Goal: Find specific page/section: Find specific page/section

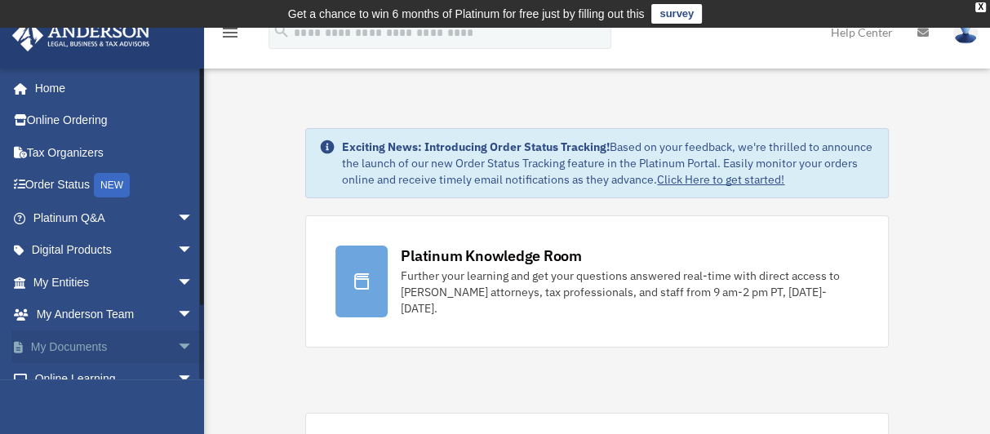
click at [180, 341] on span "arrow_drop_down" at bounding box center [193, 347] width 33 height 33
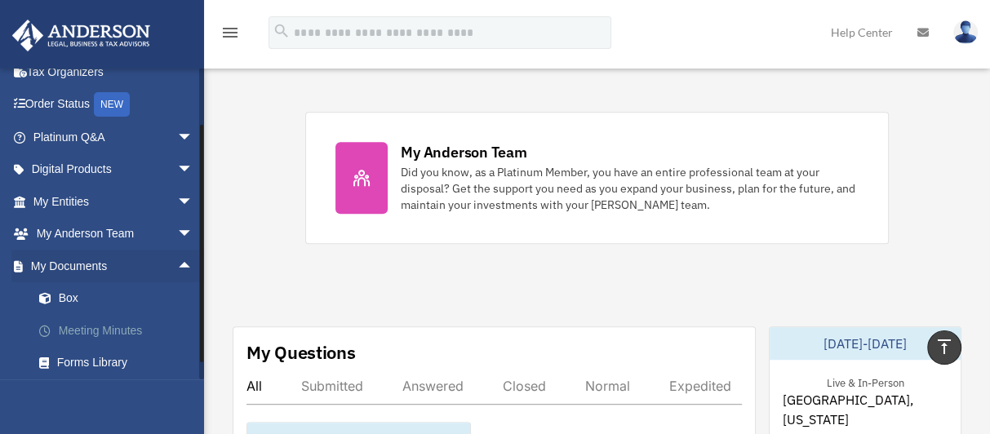
scroll to position [163, 0]
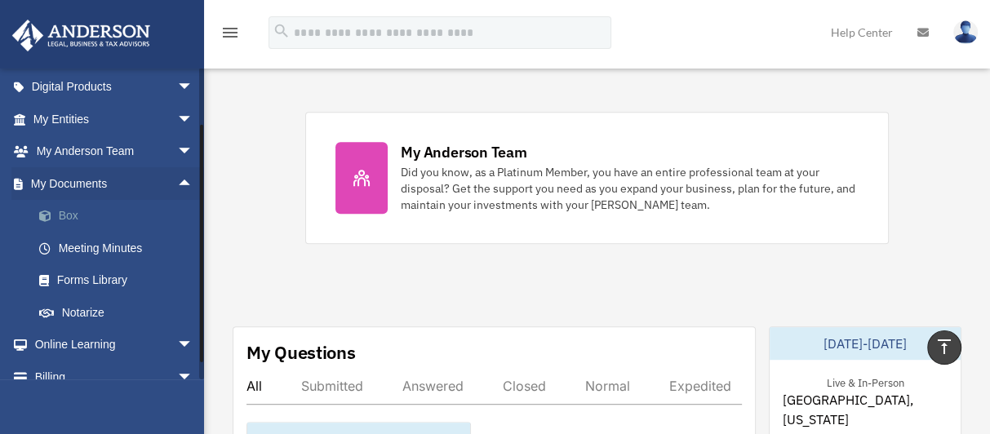
click at [67, 215] on link "Box" at bounding box center [120, 216] width 195 height 33
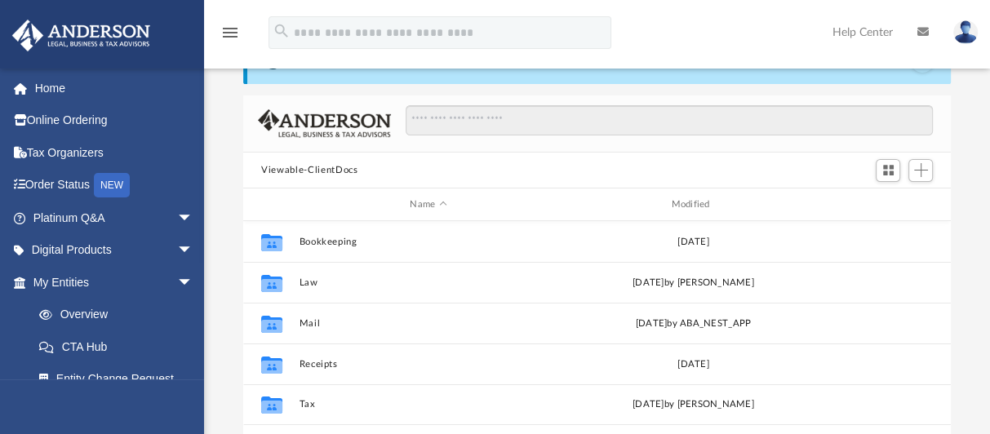
scroll to position [163, 0]
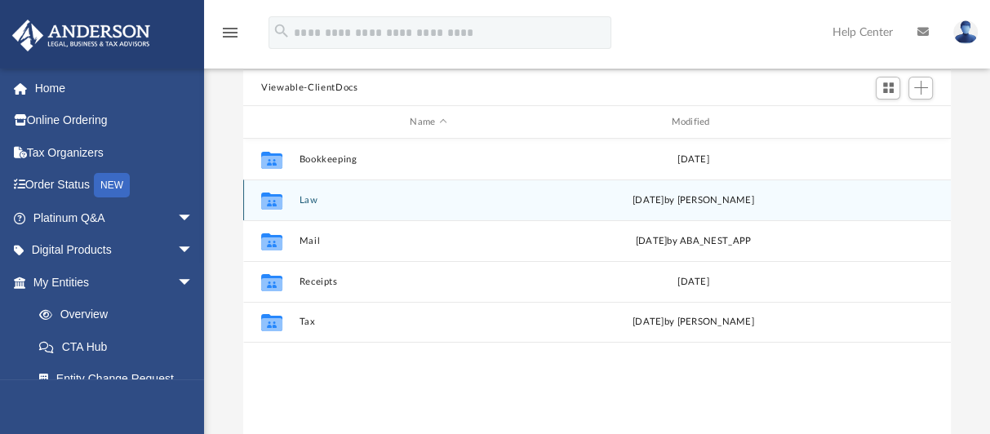
click at [304, 197] on button "Law" at bounding box center [429, 200] width 258 height 11
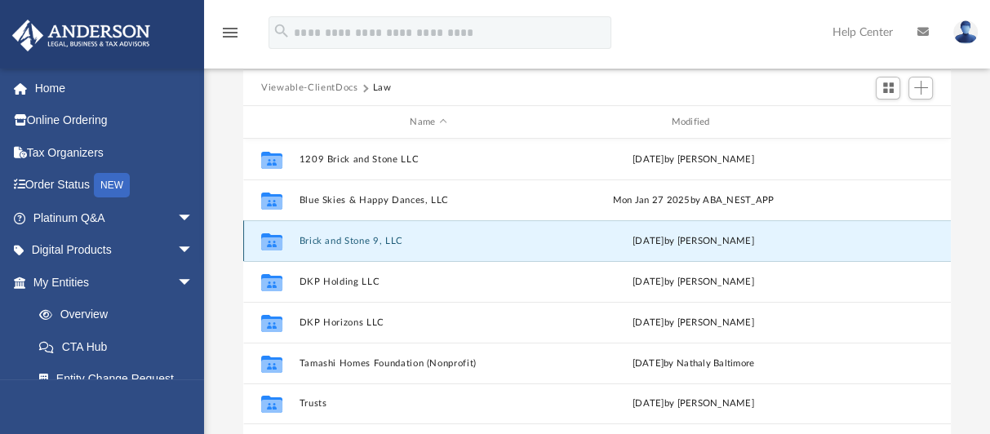
click at [310, 236] on button "Brick and Stone 9, LLC" at bounding box center [429, 241] width 258 height 11
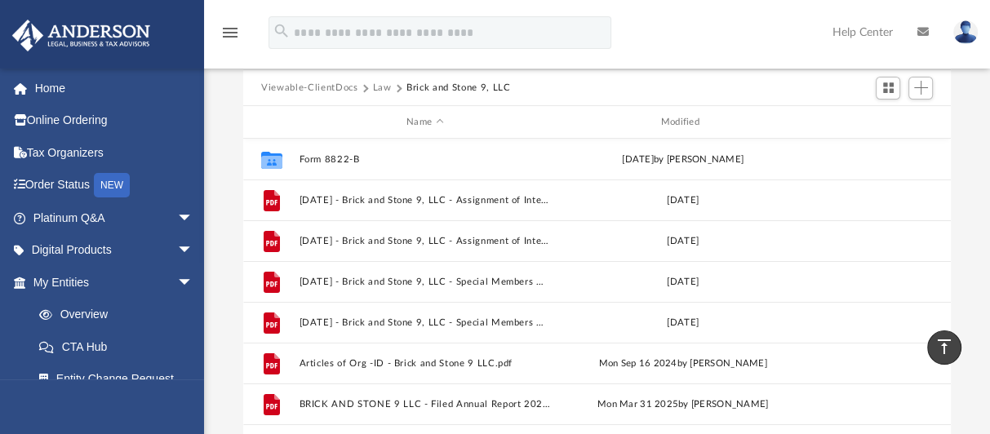
scroll to position [81, 0]
